Goal: Check status: Check status

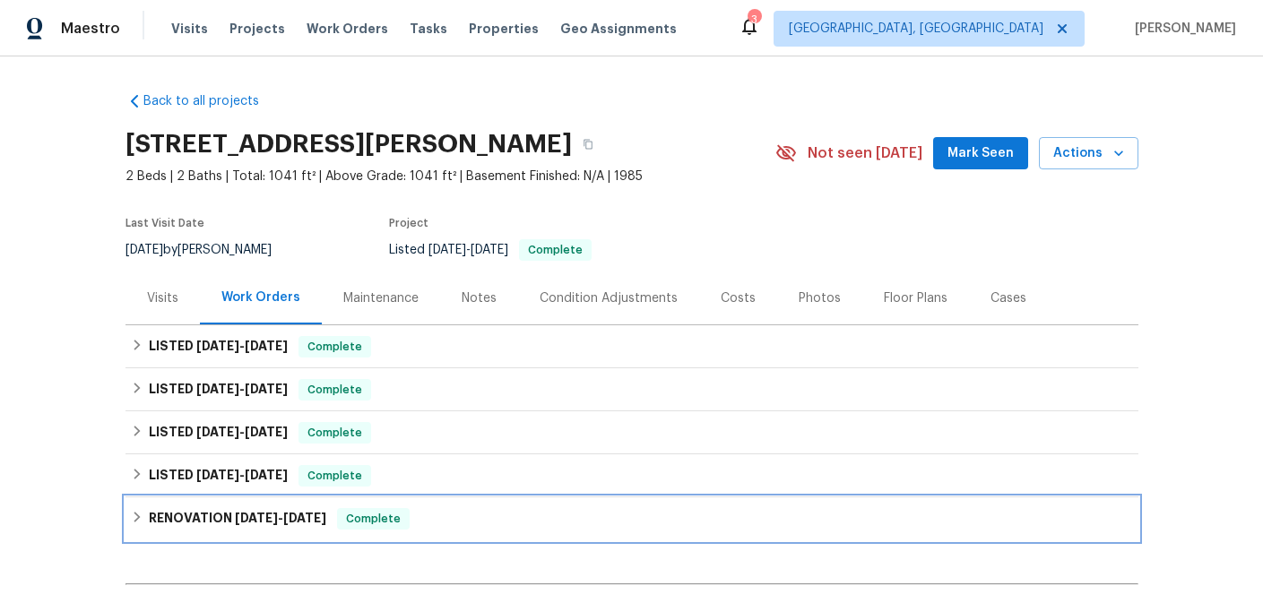
click at [224, 511] on h6 "RENOVATION 10/17/23 - 11/24/23" at bounding box center [237, 519] width 177 height 22
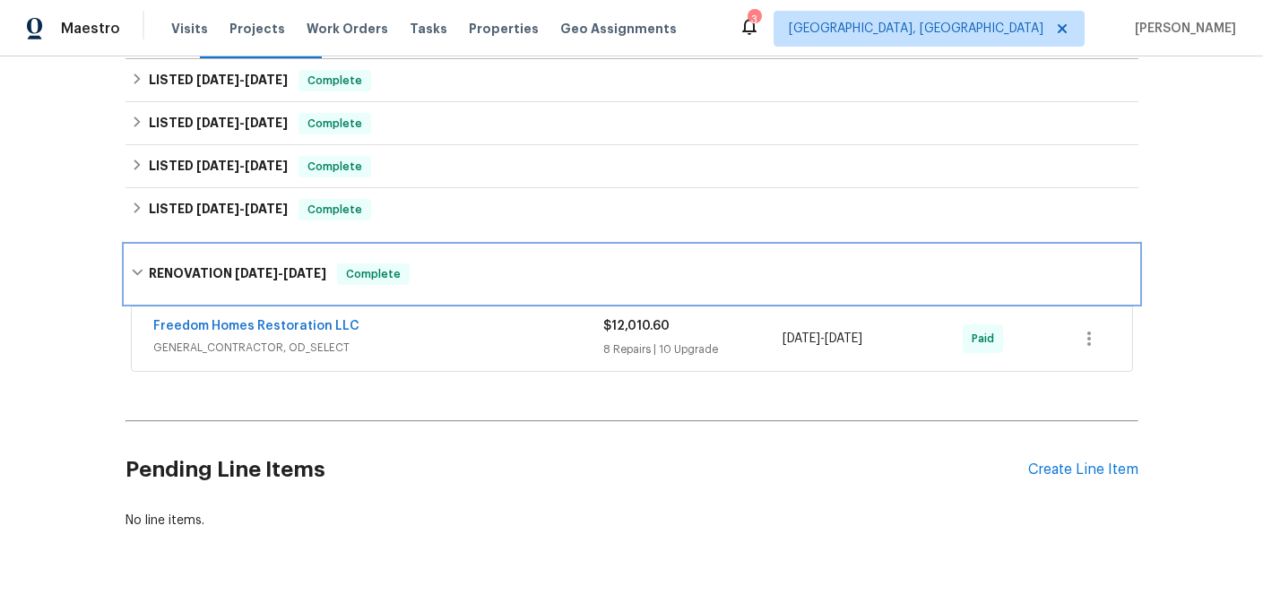
scroll to position [275, 0]
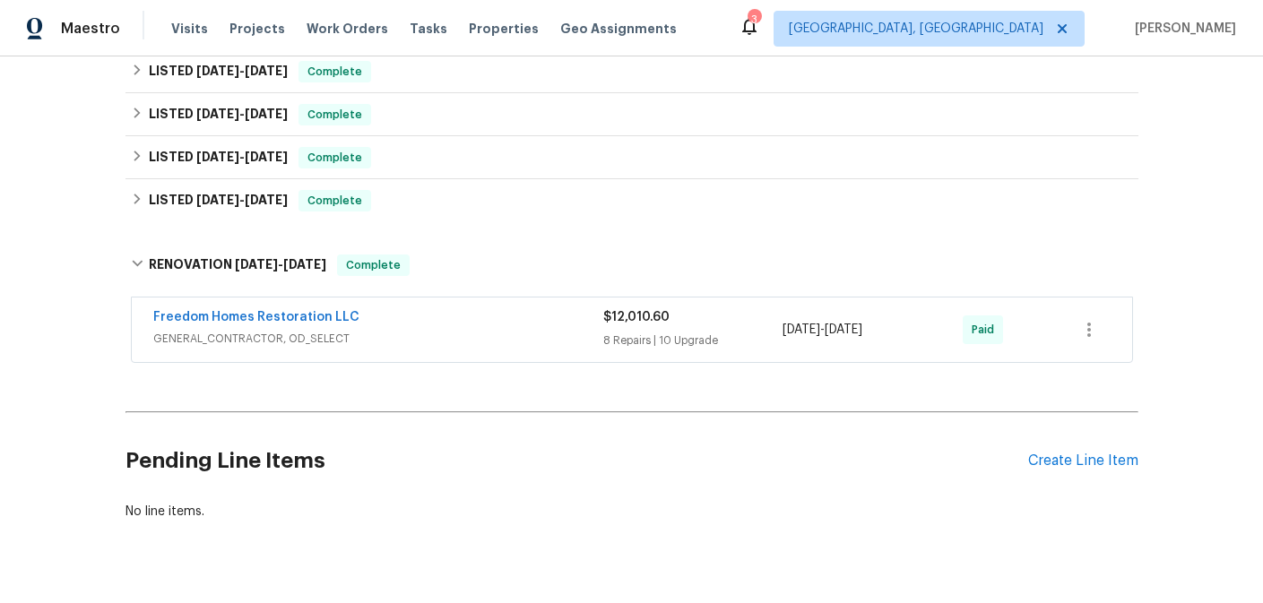
click at [389, 336] on span "GENERAL_CONTRACTOR, OD_SELECT" at bounding box center [378, 339] width 450 height 18
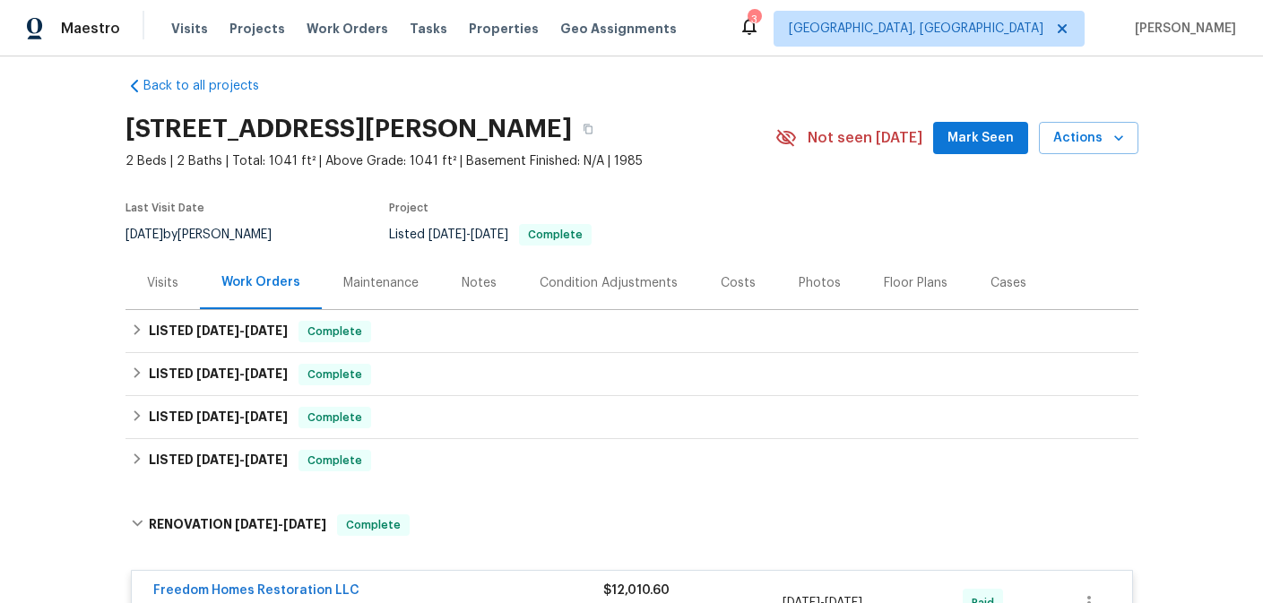
scroll to position [20, 0]
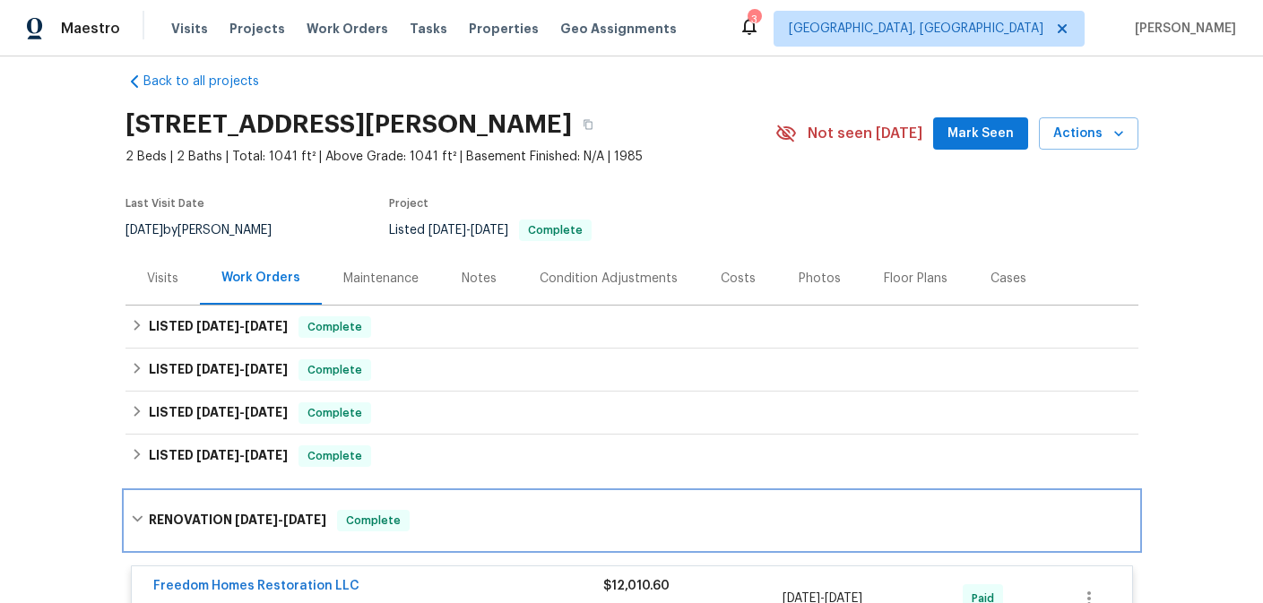
click at [242, 512] on h6 "RENOVATION 10/17/23 - 11/24/23" at bounding box center [237, 521] width 177 height 22
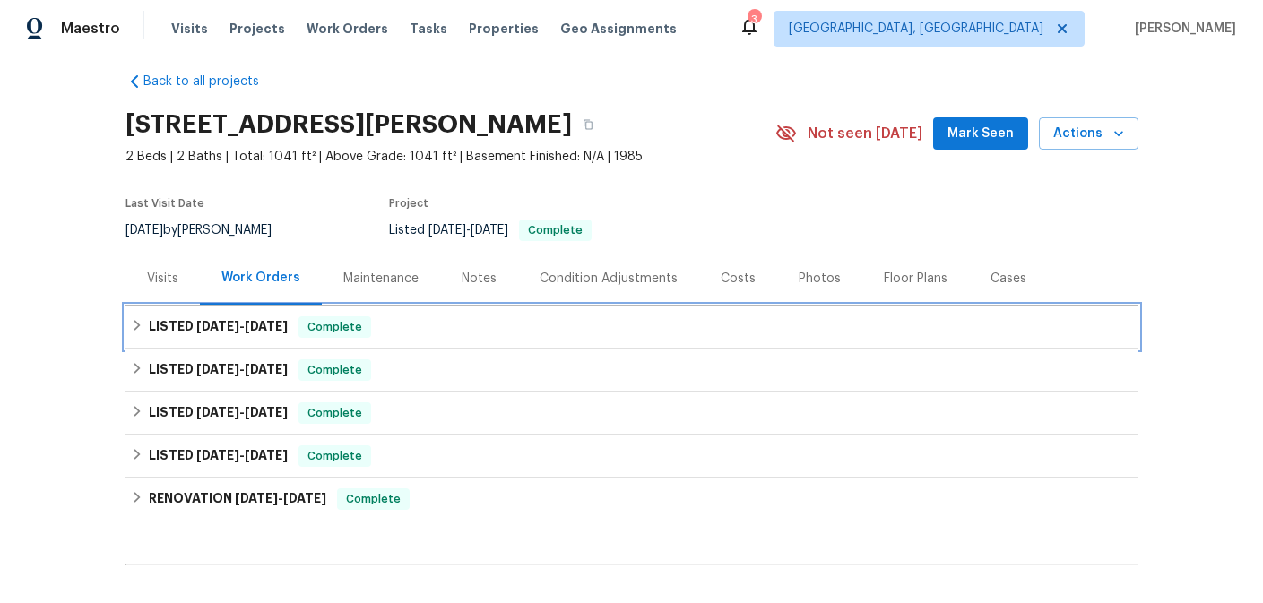
click at [267, 331] on span "[DATE]" at bounding box center [266, 326] width 43 height 13
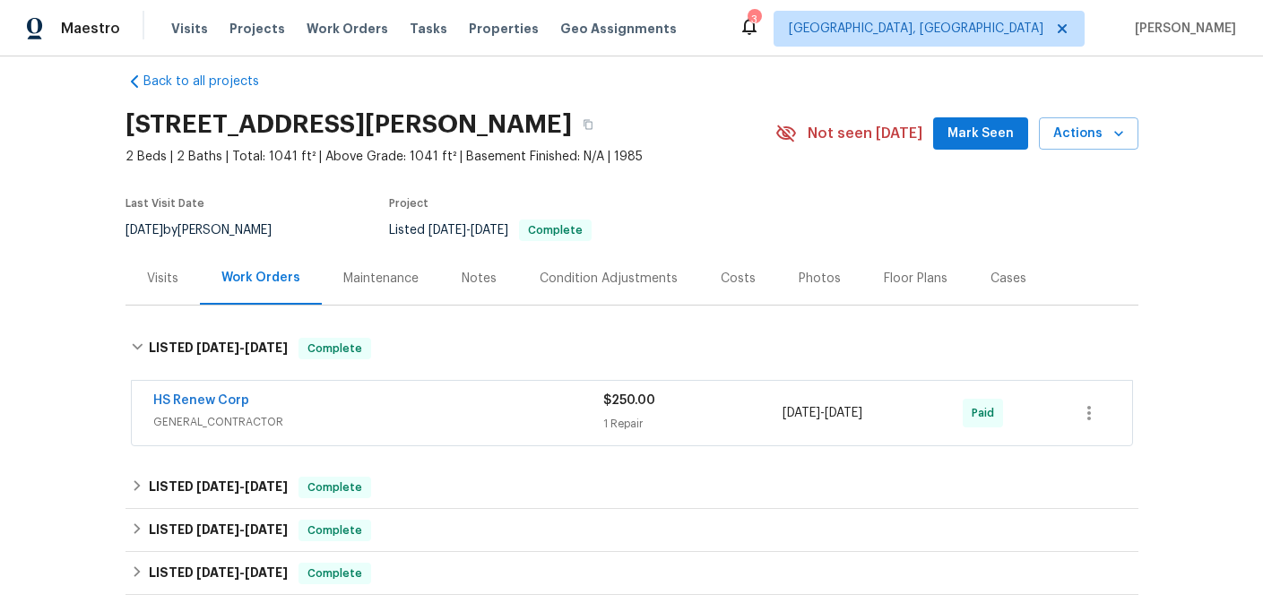
click at [324, 401] on div "HS Renew Corp" at bounding box center [378, 403] width 450 height 22
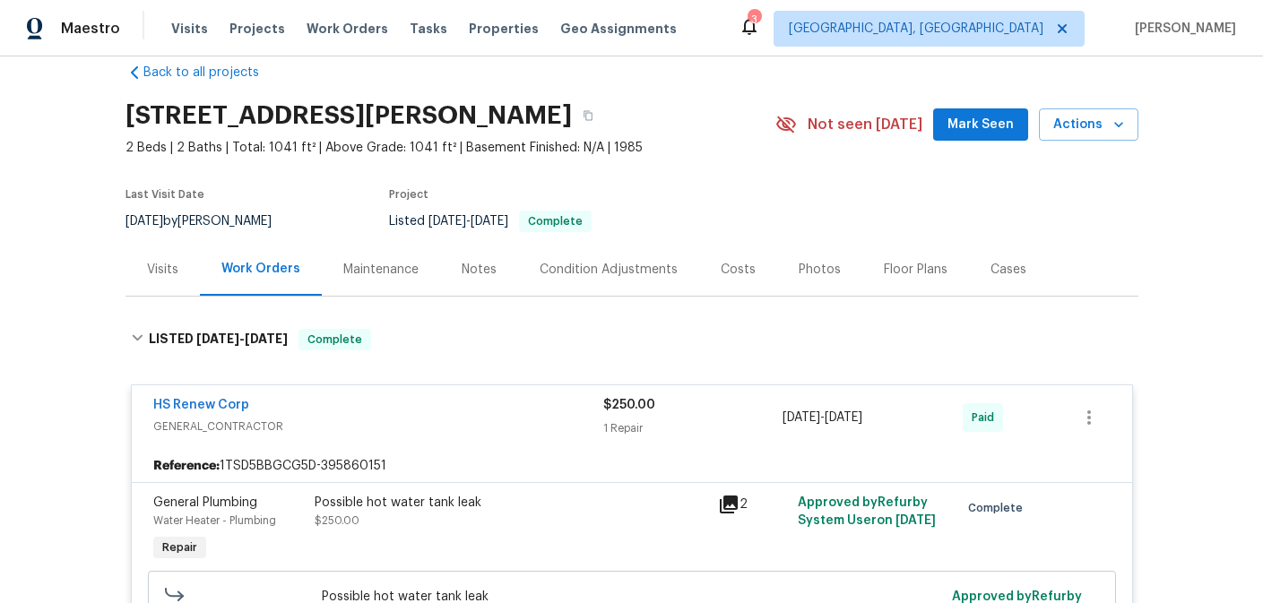
scroll to position [0, 0]
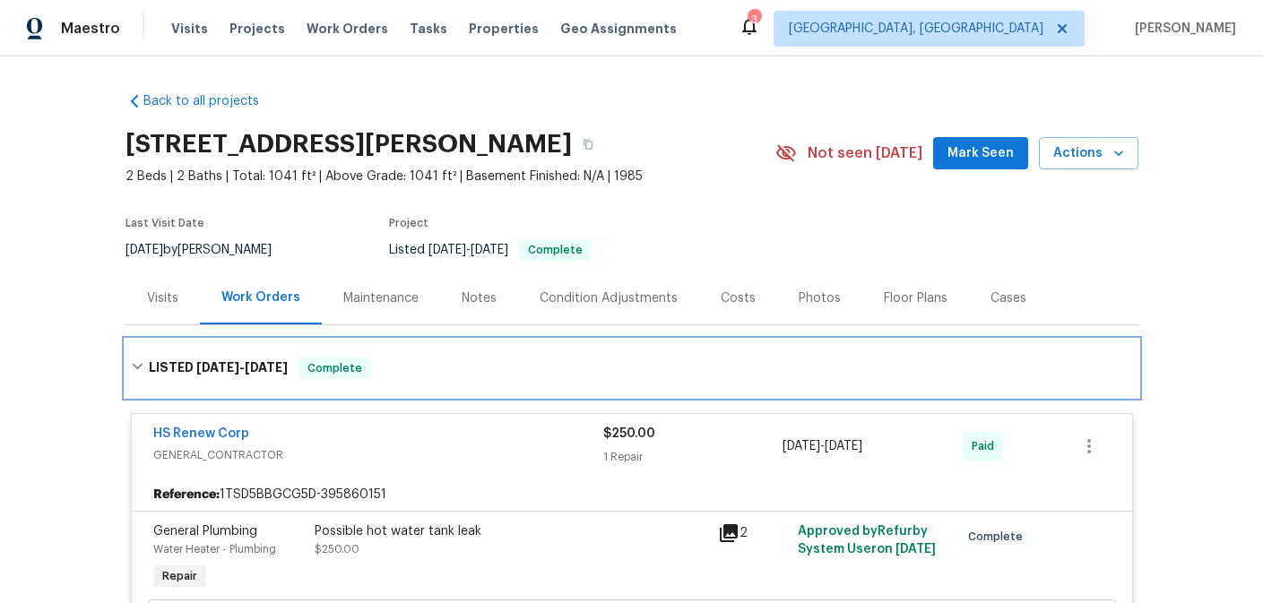
click at [407, 369] on div "LISTED 7/3/25 - 7/16/25 Complete" at bounding box center [632, 369] width 1002 height 22
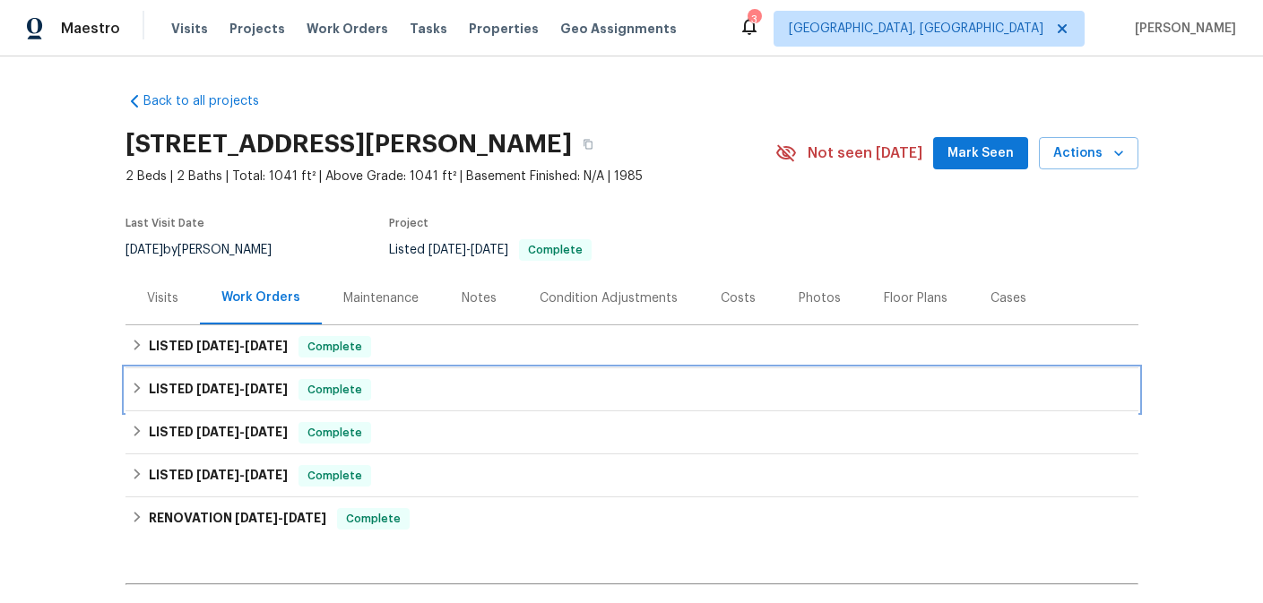
click at [391, 388] on div "LISTED 3/13/25 - 3/16/25 Complete" at bounding box center [632, 390] width 1002 height 22
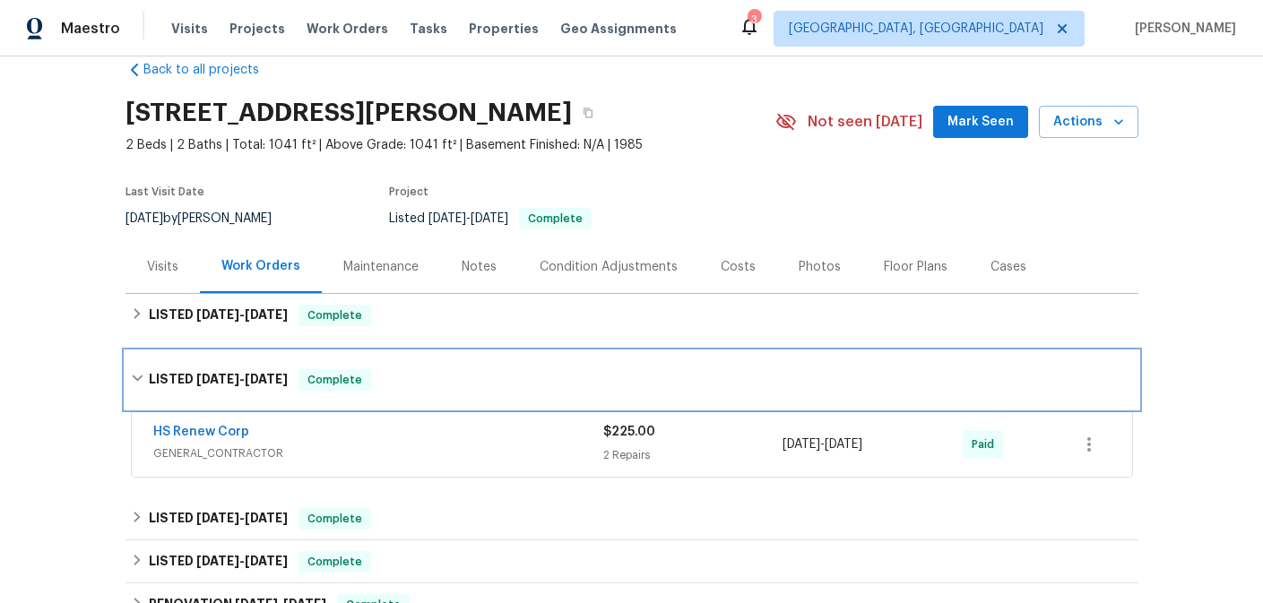
scroll to position [35, 0]
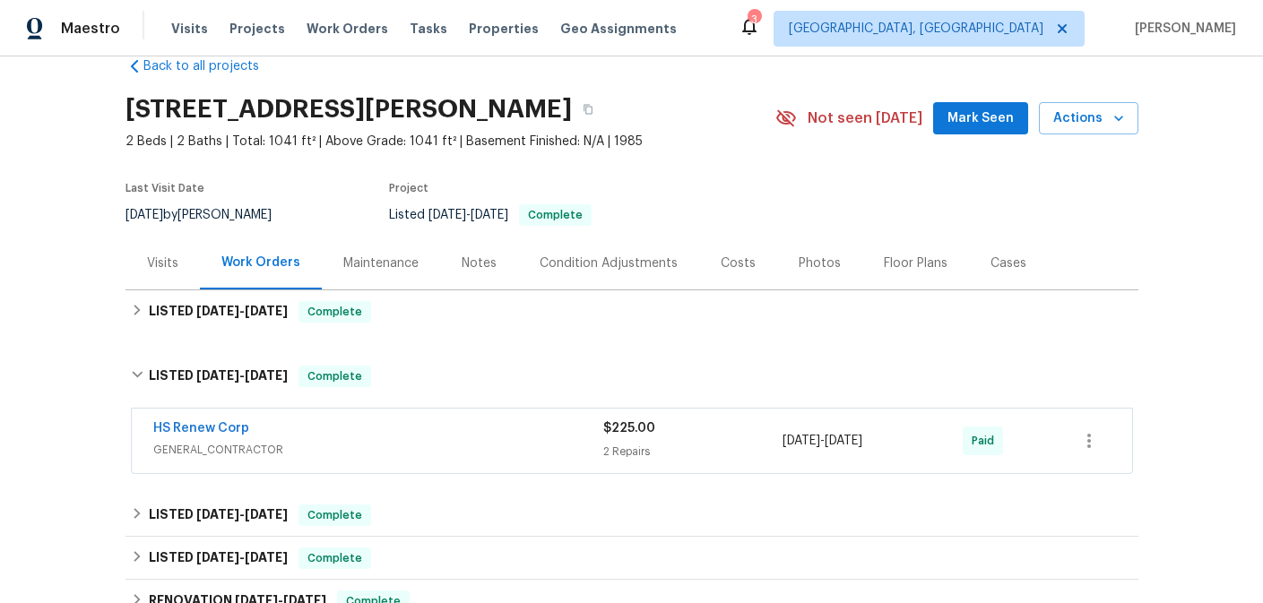
click at [359, 449] on span "GENERAL_CONTRACTOR" at bounding box center [378, 450] width 450 height 18
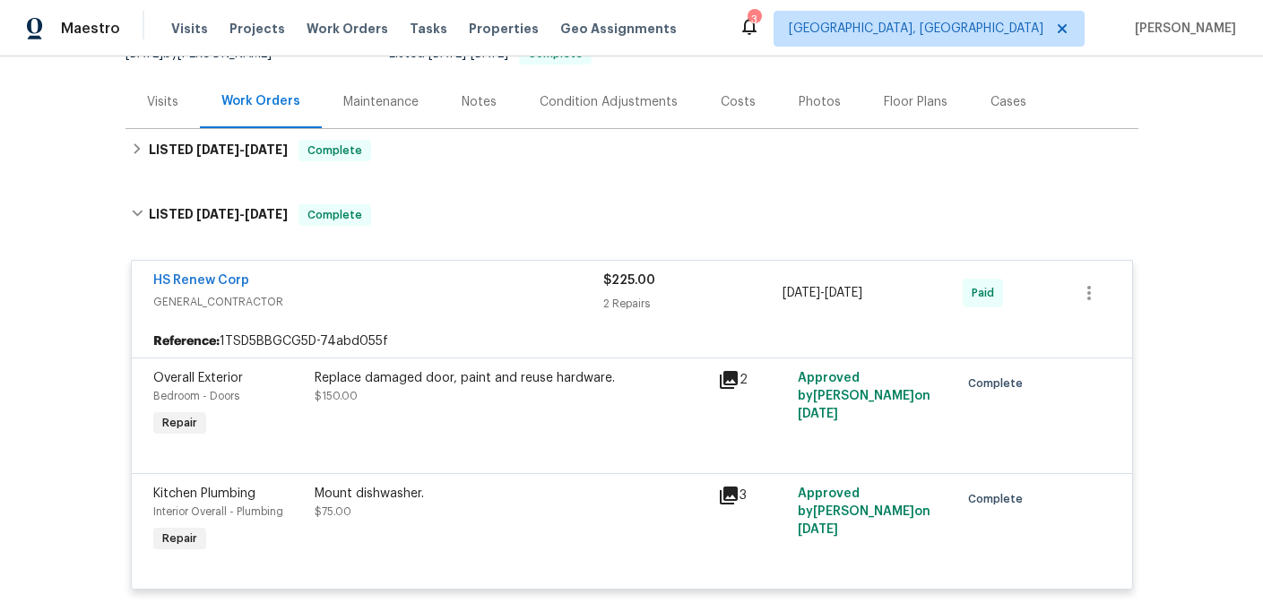
scroll to position [178, 0]
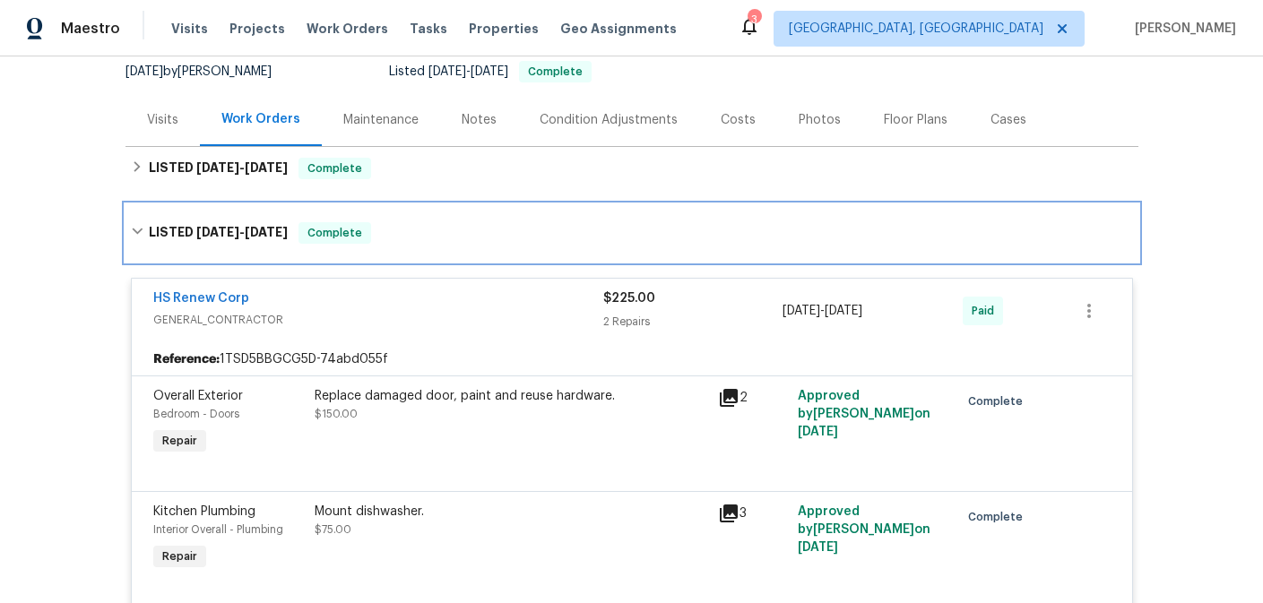
click at [439, 231] on div "LISTED 3/13/25 - 3/16/25 Complete" at bounding box center [632, 233] width 1002 height 22
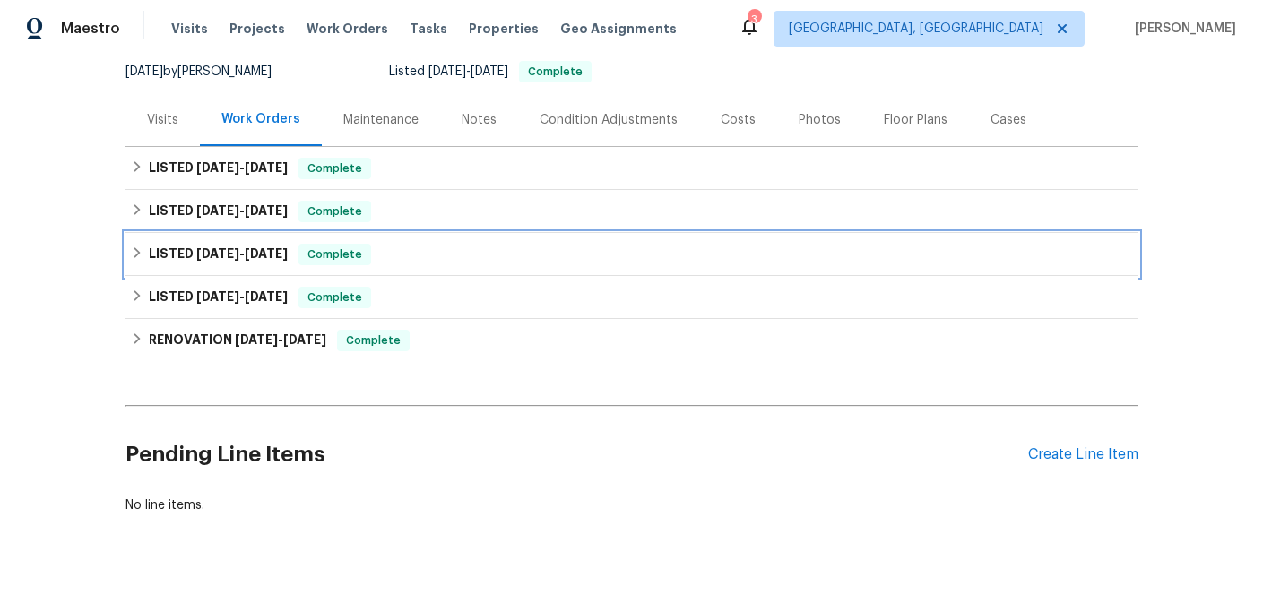
click at [391, 258] on div "LISTED 10/2/24 - 11/13/24 Complete" at bounding box center [632, 255] width 1002 height 22
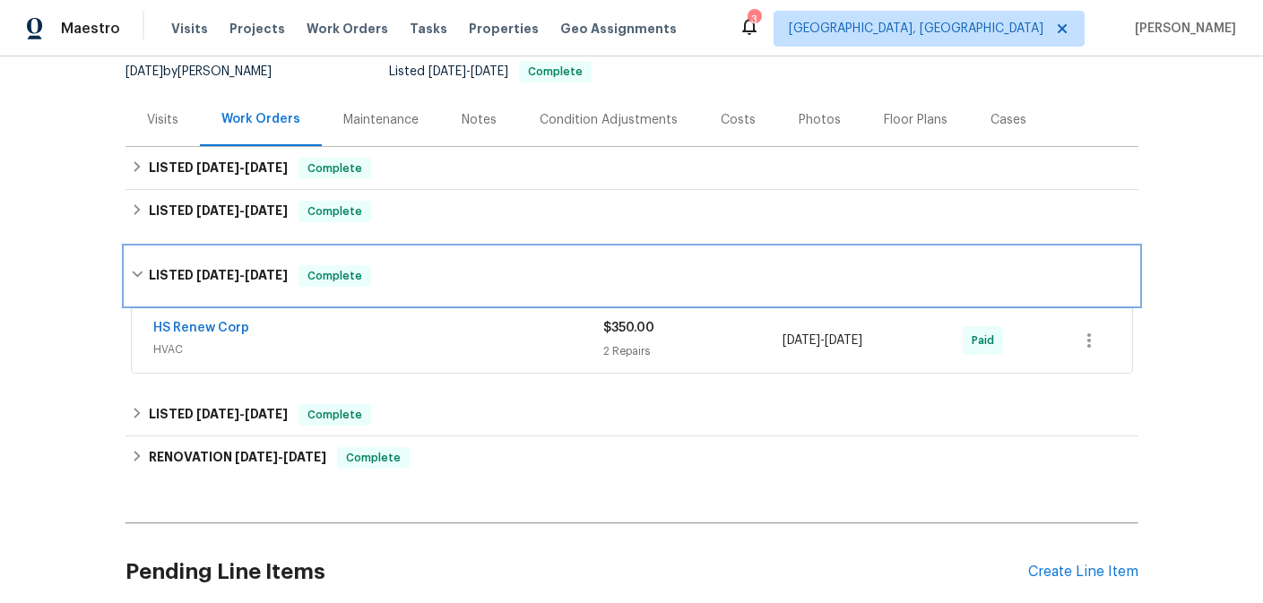
click at [427, 288] on div "LISTED 10/2/24 - 11/13/24 Complete" at bounding box center [631, 275] width 1013 height 57
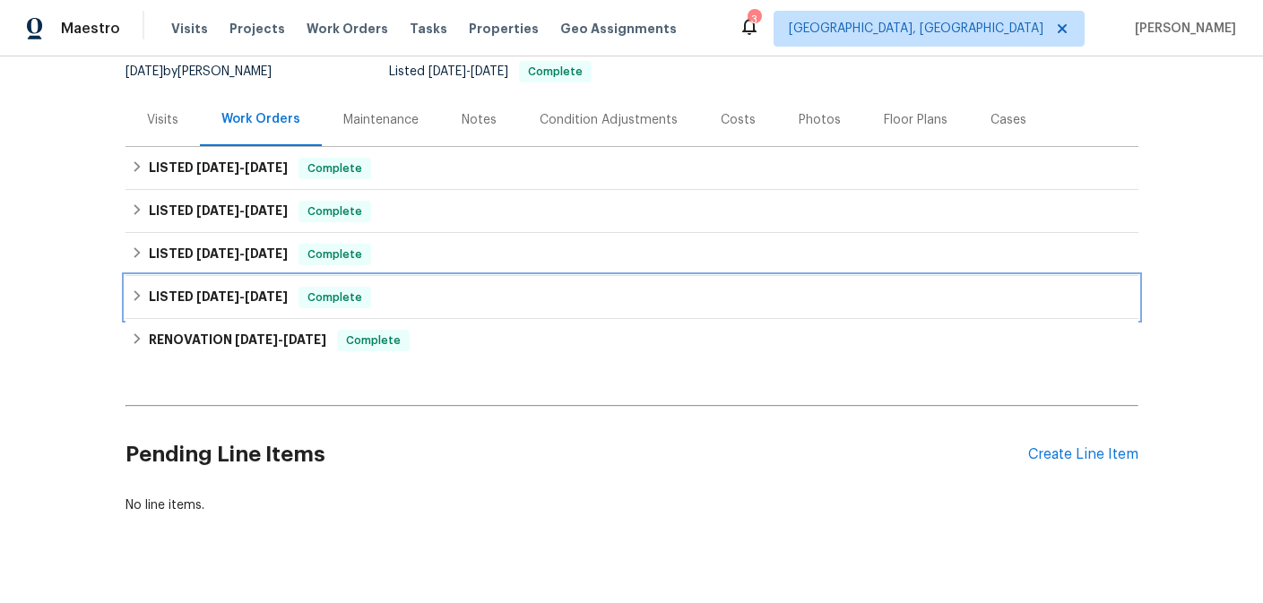
click at [416, 297] on div "LISTED 2/29/24 - 3/4/24 Complete" at bounding box center [632, 298] width 1002 height 22
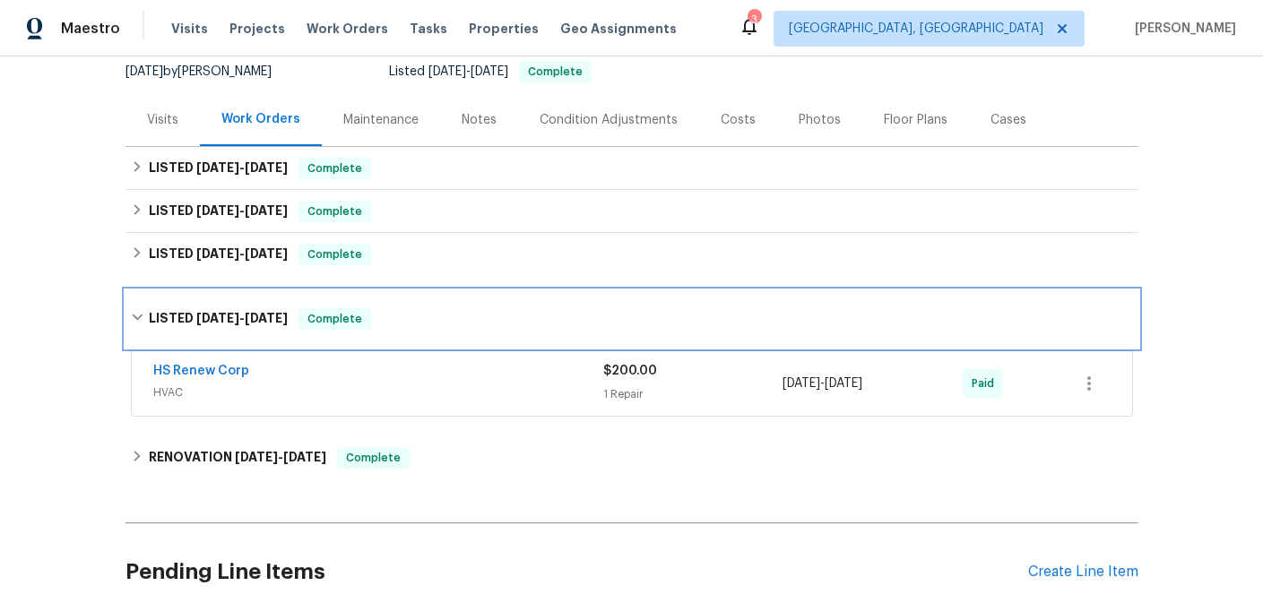
click at [416, 297] on div "LISTED 2/29/24 - 3/4/24 Complete" at bounding box center [631, 318] width 1013 height 57
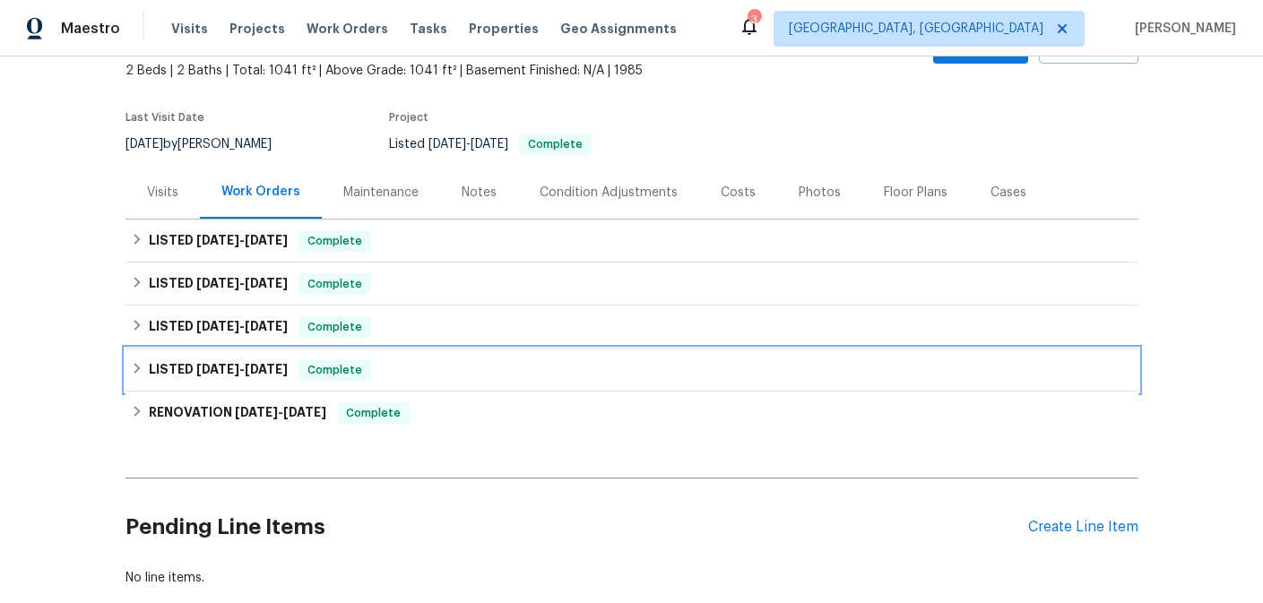
scroll to position [0, 0]
